Goal: Information Seeking & Learning: Check status

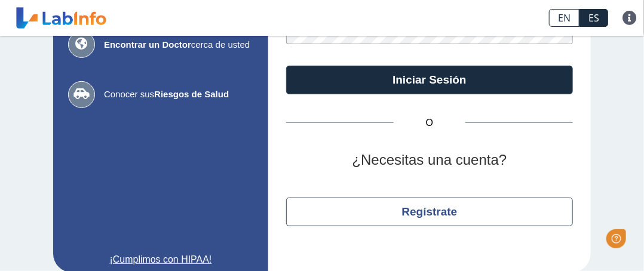
type input "[EMAIL_ADDRESS][DOMAIN_NAME]"
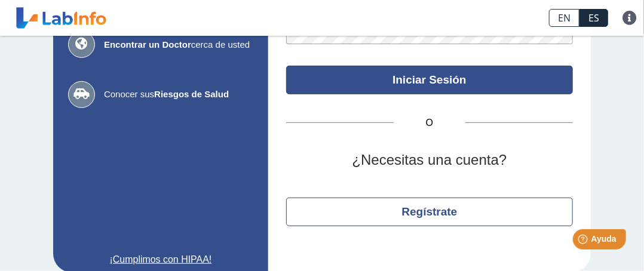
click at [376, 88] on button "Iniciar Sesión" at bounding box center [429, 80] width 287 height 29
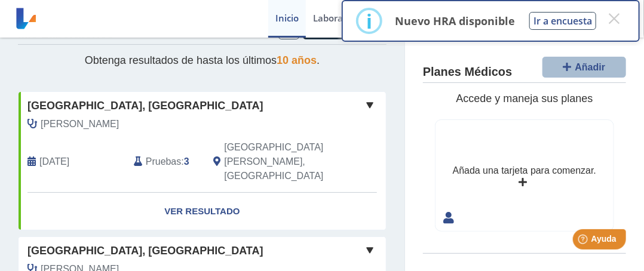
scroll to position [60, 0]
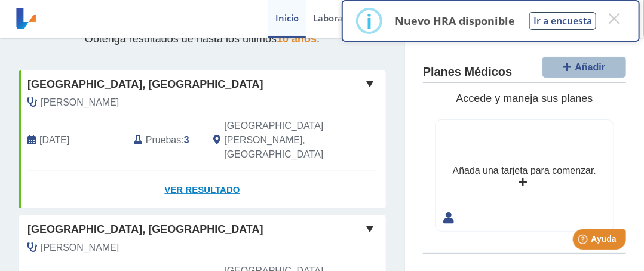
click at [170, 171] on link "Ver Resultado" at bounding box center [202, 190] width 367 height 38
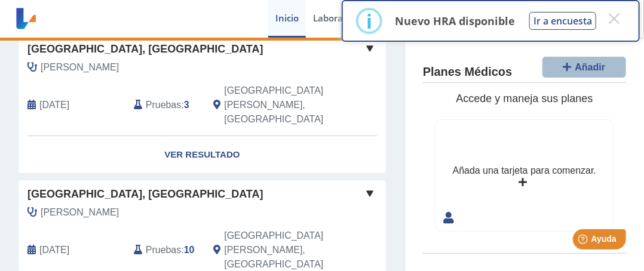
scroll to position [0, 0]
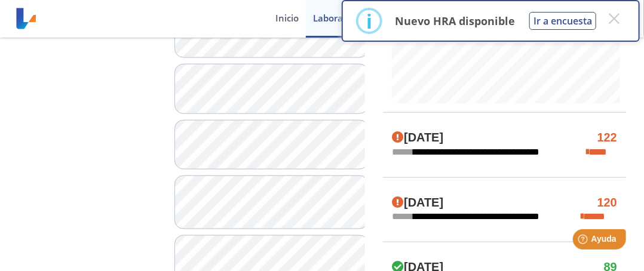
scroll to position [597, 0]
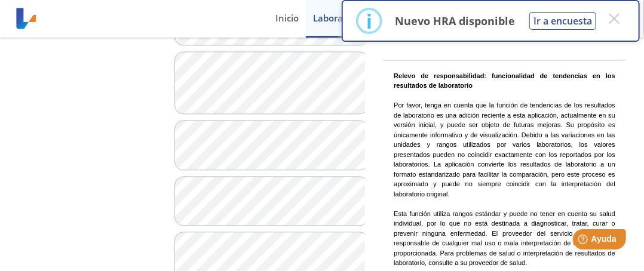
scroll to position [956, 0]
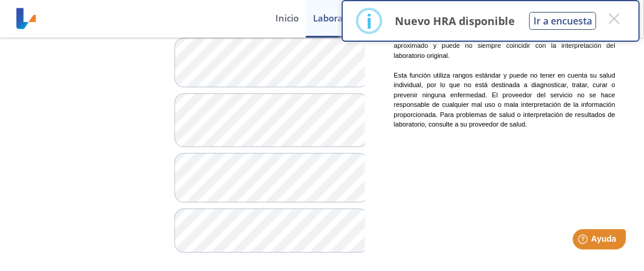
scroll to position [1046, 0]
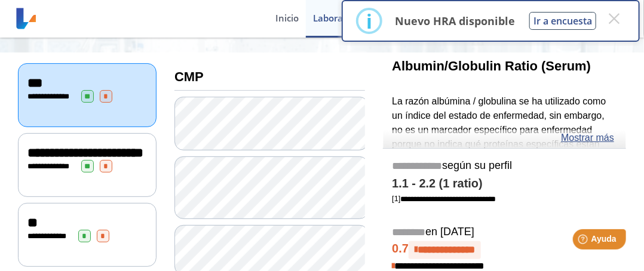
scroll to position [179, 0]
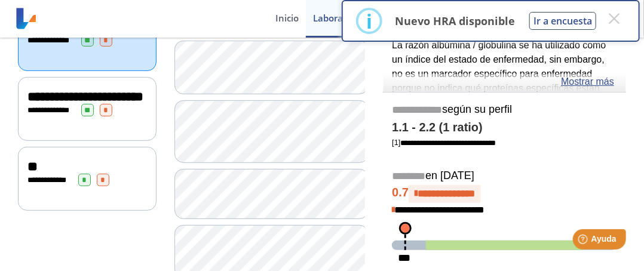
click at [33, 103] on span "**********" at bounding box center [85, 96] width 116 height 13
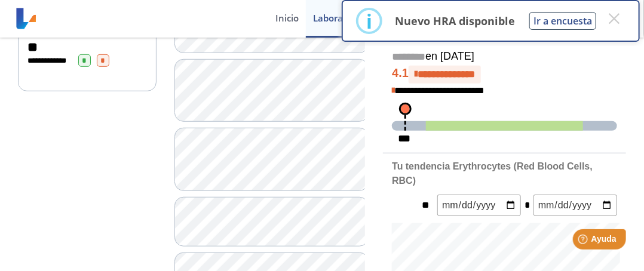
scroll to position [358, 0]
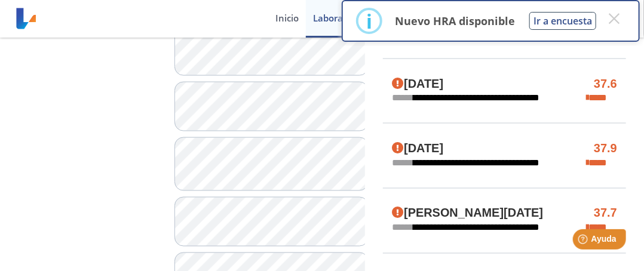
scroll to position [657, 0]
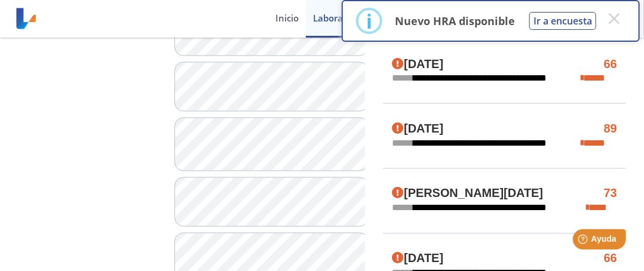
scroll to position [836, 0]
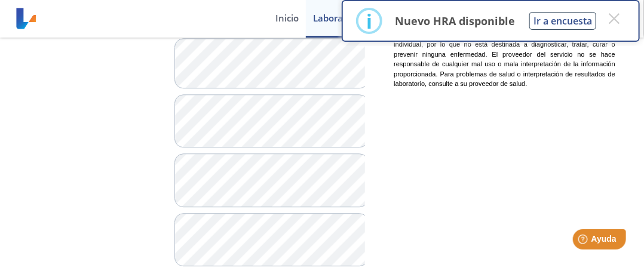
scroll to position [1254, 0]
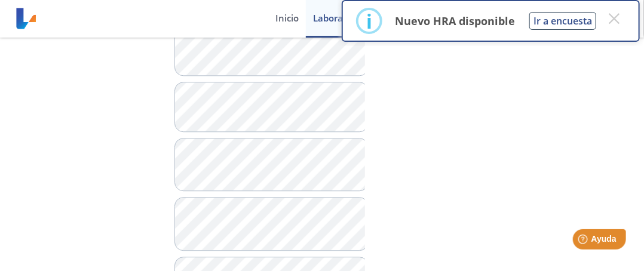
scroll to position [1254, 0]
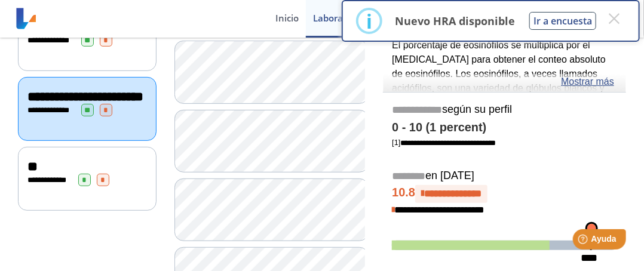
scroll to position [119, 0]
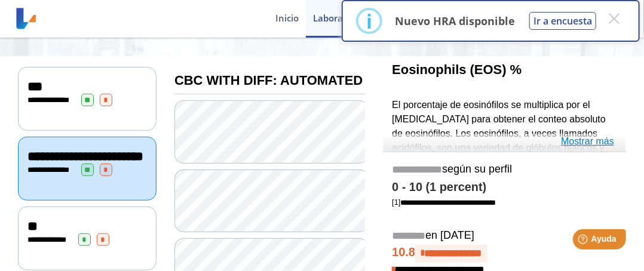
click at [587, 139] on link "Mostrar más" at bounding box center [587, 141] width 53 height 14
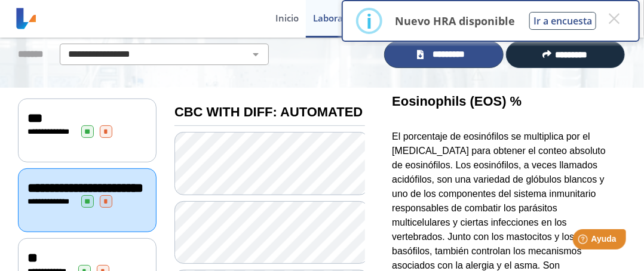
scroll to position [0, 0]
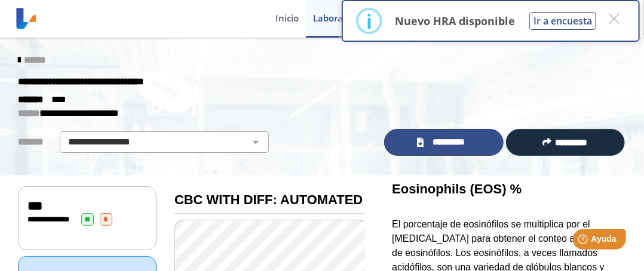
click at [473, 134] on link "*********" at bounding box center [443, 142] width 119 height 27
